Goal: Task Accomplishment & Management: Complete application form

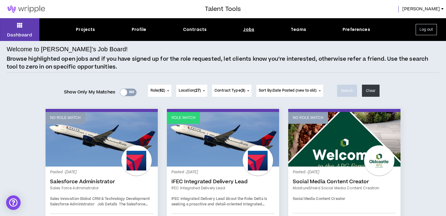
scroll to position [361, 0]
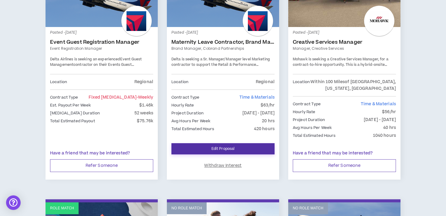
click at [214, 151] on link "Edit Proposal" at bounding box center [222, 148] width 103 height 11
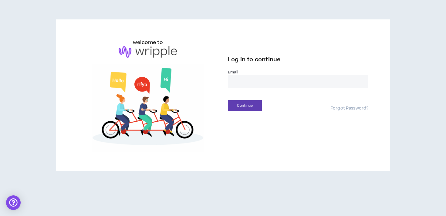
click at [244, 79] on input "email" at bounding box center [298, 81] width 140 height 13
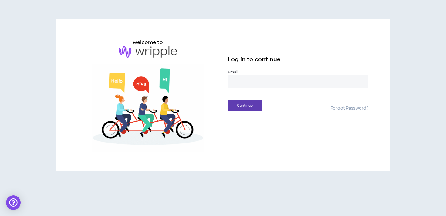
type input "**********"
click at [248, 107] on button "Continue" at bounding box center [245, 105] width 34 height 11
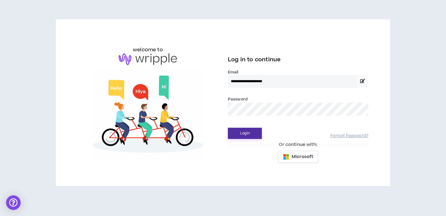
click at [228, 128] on button "Login" at bounding box center [245, 133] width 34 height 11
